Goal: Transaction & Acquisition: Purchase product/service

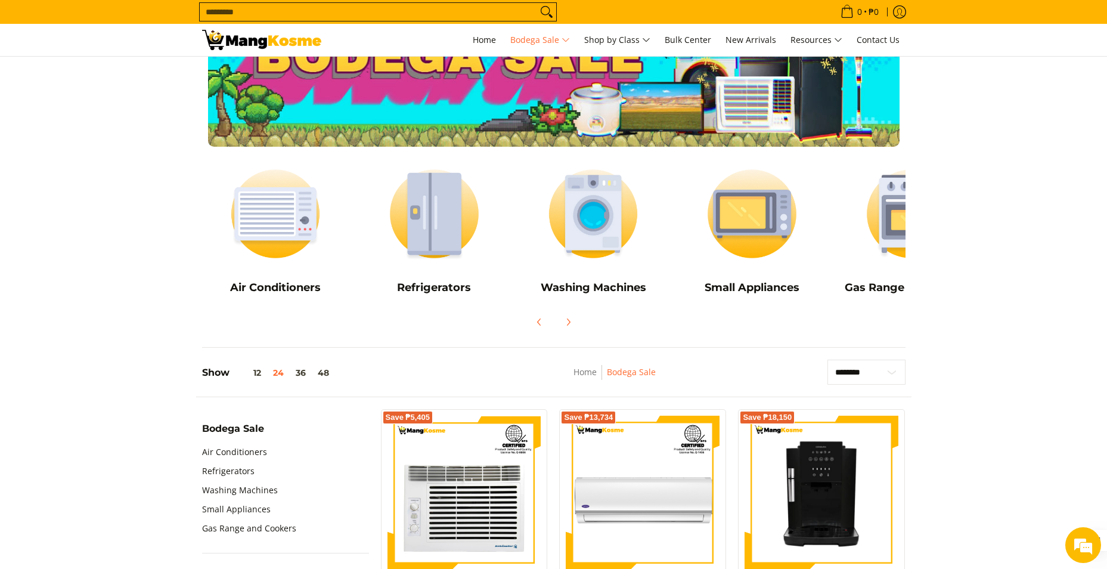
scroll to position [60, 0]
click at [569, 326] on icon "Next" at bounding box center [568, 323] width 10 height 10
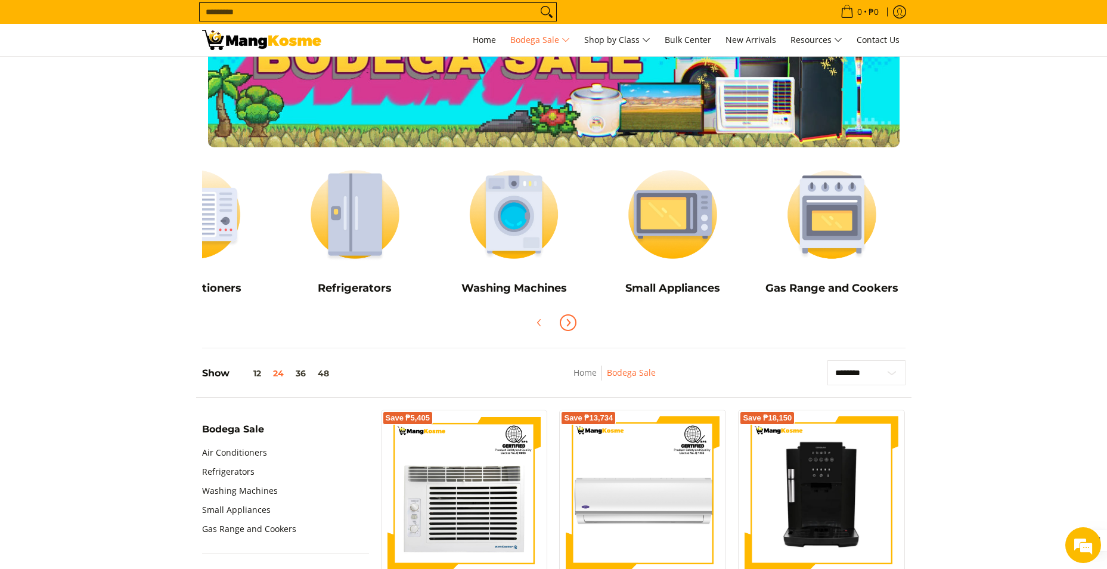
click at [569, 326] on icon "Next" at bounding box center [568, 323] width 10 height 10
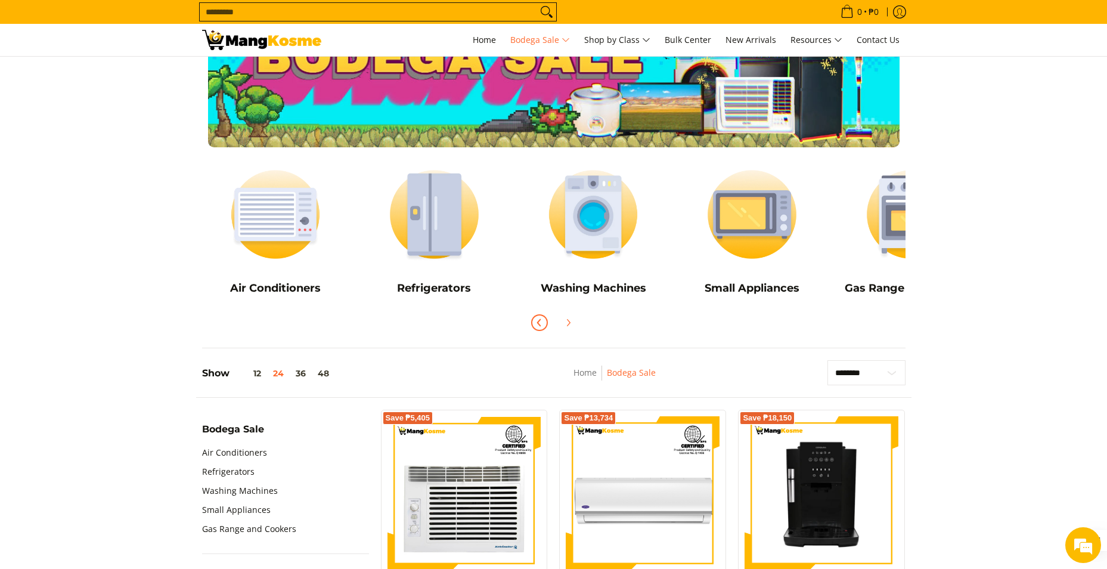
click at [541, 326] on icon "Previous" at bounding box center [540, 323] width 10 height 10
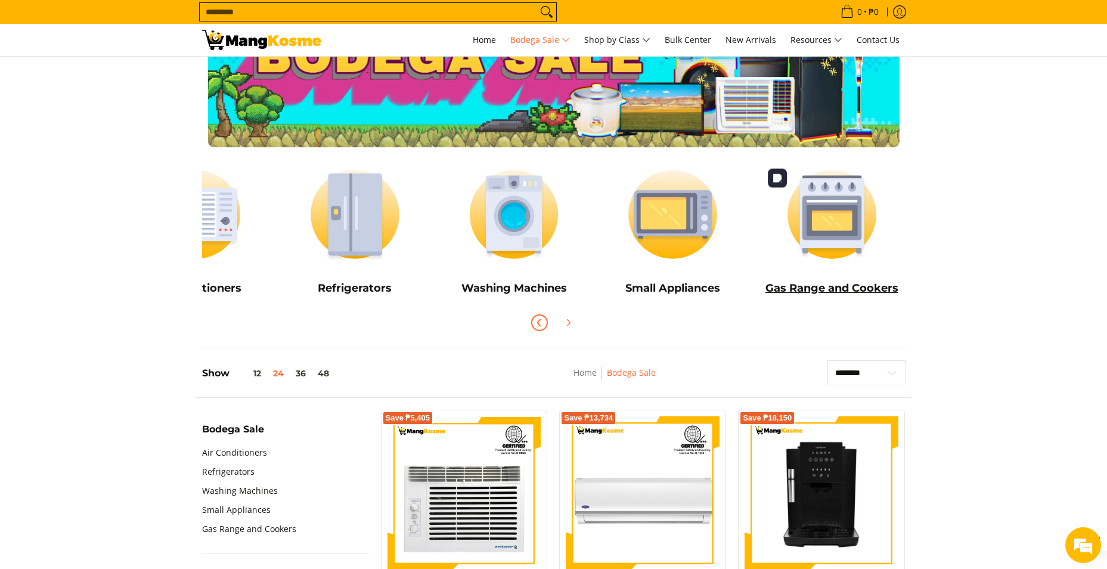
click at [850, 215] on img at bounding box center [831, 214] width 147 height 110
